Goal: Transaction & Acquisition: Purchase product/service

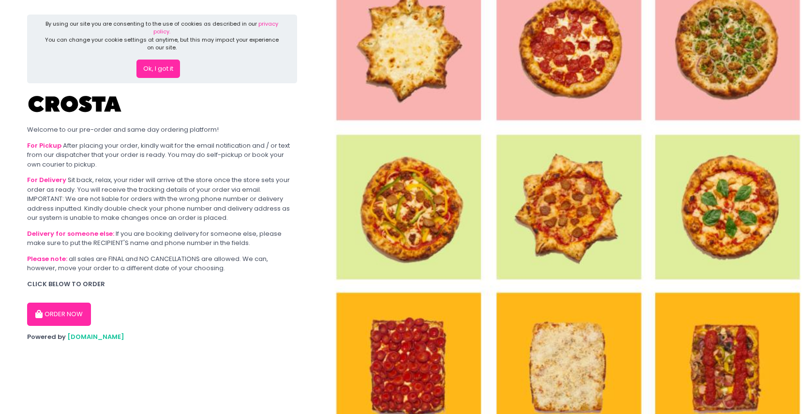
click at [156, 74] on button "Ok, I got it" at bounding box center [158, 68] width 44 height 18
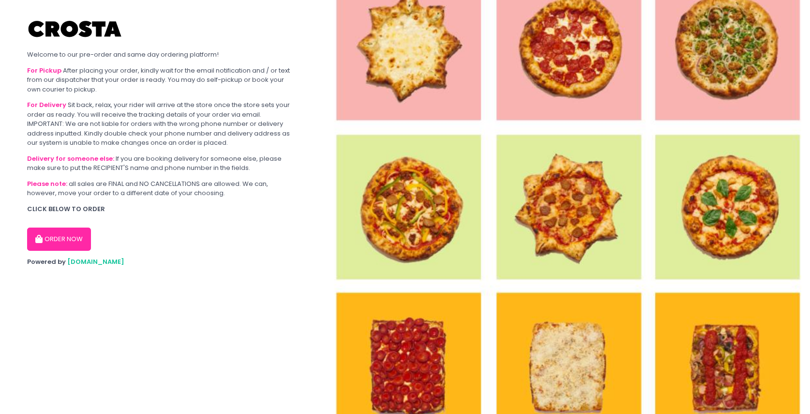
click at [51, 237] on button "ORDER NOW" at bounding box center [59, 238] width 64 height 23
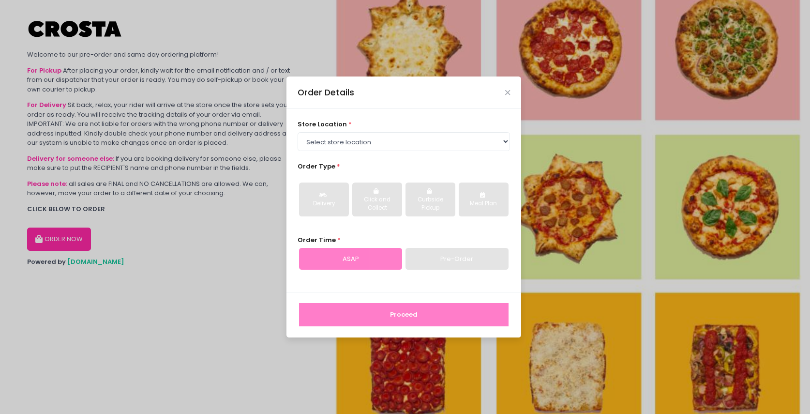
click at [482, 256] on div "Pre-Order" at bounding box center [456, 259] width 103 height 22
click at [504, 147] on select "Select store location [PERSON_NAME] Pizza - [PERSON_NAME] Pizza - [GEOGRAPHIC_D…" at bounding box center [403, 141] width 213 height 18
select select "5fabb2e53664a8677beaeb89"
click at [297, 132] on select "Select store location [PERSON_NAME] Pizza - [PERSON_NAME] Pizza - [GEOGRAPHIC_D…" at bounding box center [403, 141] width 213 height 18
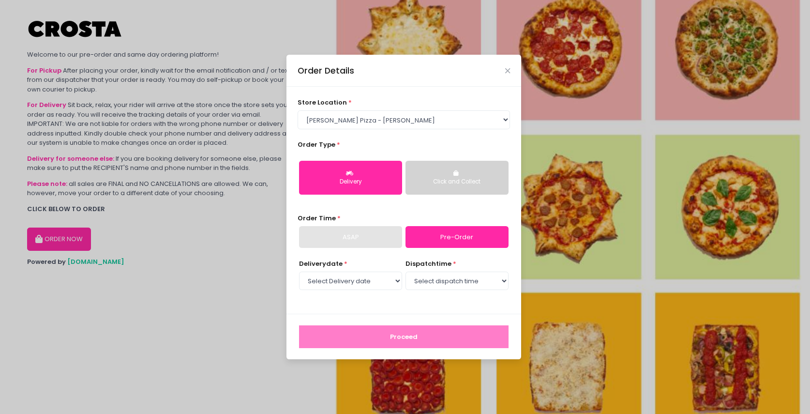
click at [363, 187] on button "Delivery" at bounding box center [350, 178] width 103 height 34
click at [357, 277] on select "Select Delivery date [DATE] [DATE] [DATE] [DATE] [DATE] [DATE]" at bounding box center [350, 280] width 103 height 18
click at [505, 72] on div "Order Details" at bounding box center [403, 71] width 235 height 32
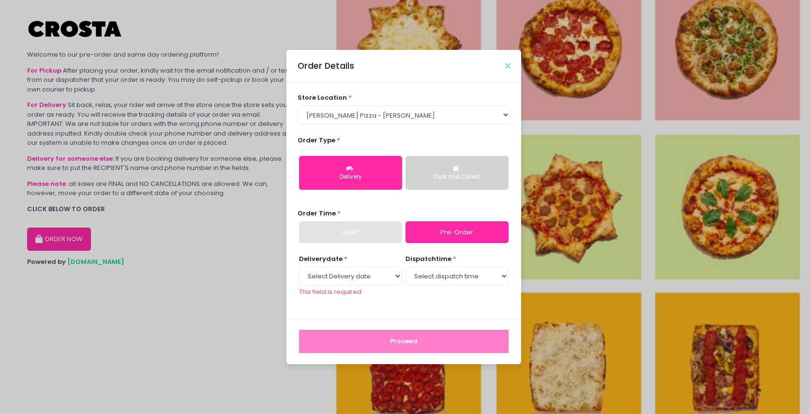
click at [505, 67] on icon "Close" at bounding box center [507, 65] width 5 height 7
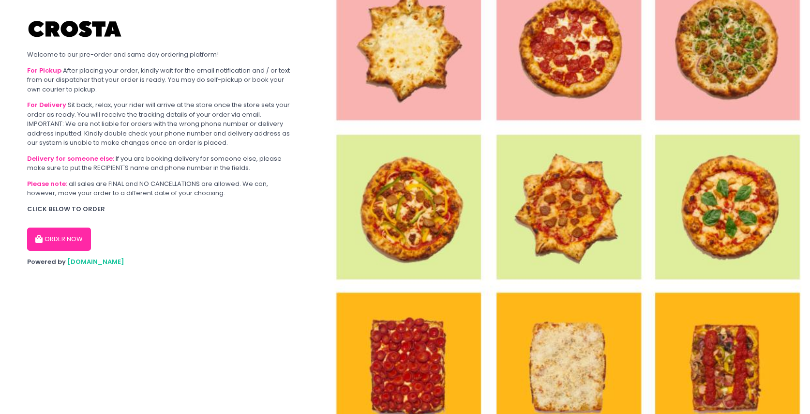
click at [431, 79] on img at bounding box center [567, 207] width 486 height 414
click at [67, 234] on button "ORDER NOW" at bounding box center [59, 238] width 64 height 23
select select "5fabb2e53664a8677beaeb89"
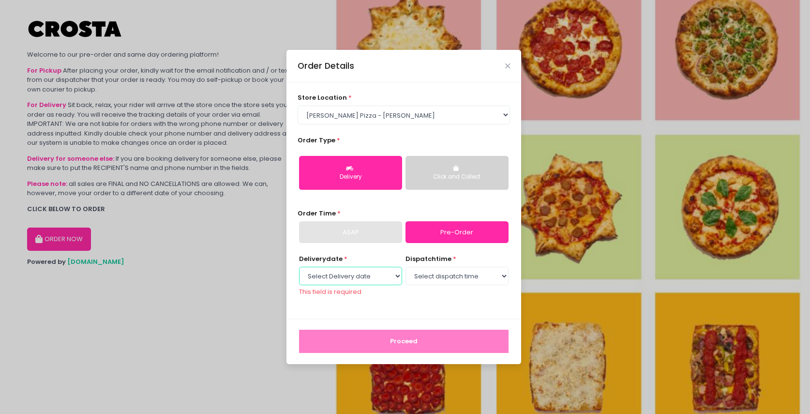
click at [375, 274] on select "Select Delivery date [DATE] [DATE] [DATE] [DATE] [DATE] [DATE]" at bounding box center [350, 276] width 103 height 18
select select "[DATE]"
click at [299, 271] on select "Select Delivery date [DATE] [DATE] [DATE] [DATE] [DATE] [DATE]" at bounding box center [350, 276] width 103 height 18
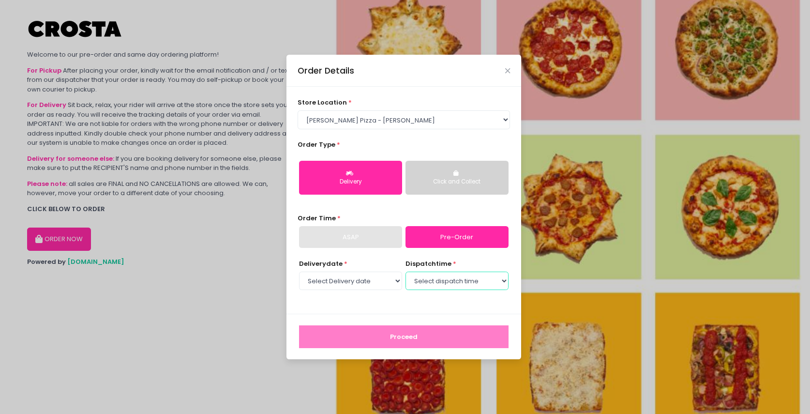
click at [456, 281] on select "Select dispatch time 12:00 PM - 12:30 PM 12:30 PM - 01:00 PM 01:00 PM - 01:30 P…" at bounding box center [456, 280] width 103 height 18
select select "16:00"
click at [405, 271] on select "Select dispatch time 12:00 PM - 12:30 PM 12:30 PM - 01:00 PM 01:00 PM - 01:30 P…" at bounding box center [456, 280] width 103 height 18
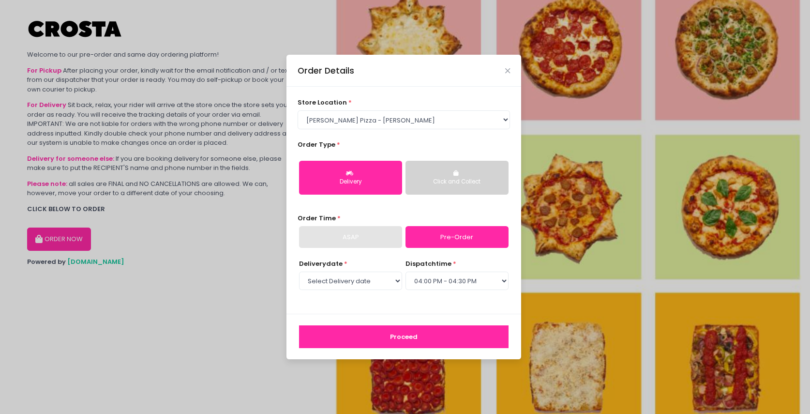
click at [417, 339] on button "Proceed" at bounding box center [403, 336] width 209 height 23
